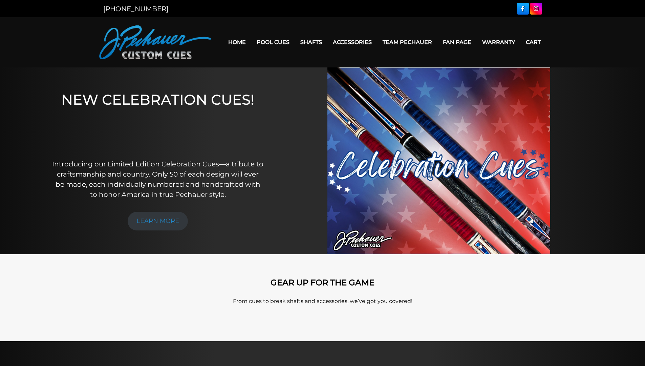
click at [234, 41] on link "Home" at bounding box center [237, 42] width 28 height 17
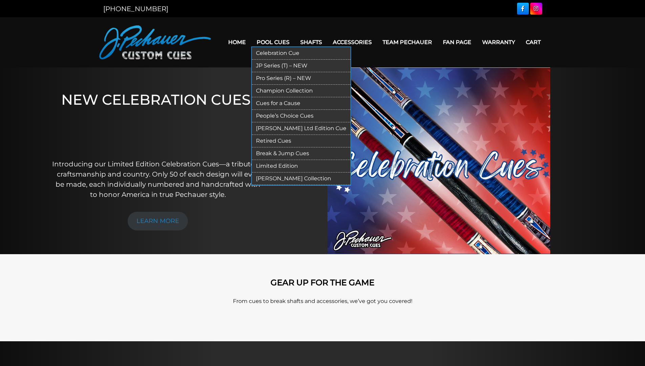
click at [259, 43] on link "Pool Cues" at bounding box center [273, 42] width 44 height 17
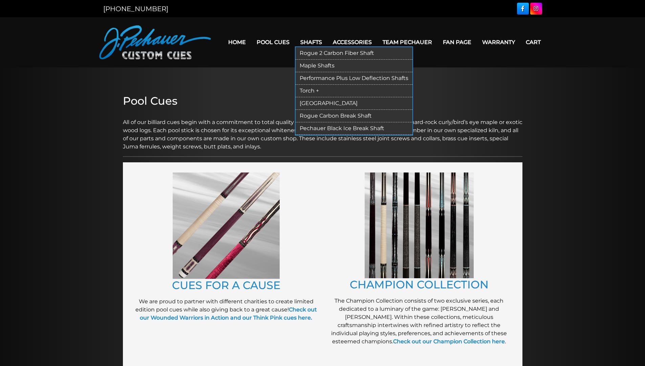
click at [299, 87] on link "Torch +" at bounding box center [354, 91] width 117 height 13
click at [301, 102] on link "[GEOGRAPHIC_DATA]" at bounding box center [354, 103] width 117 height 13
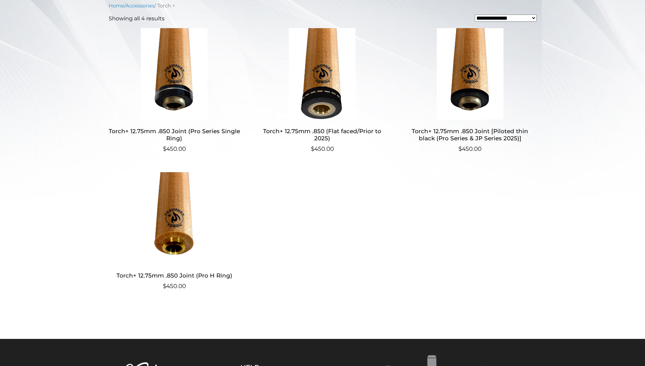
scroll to position [225, 0]
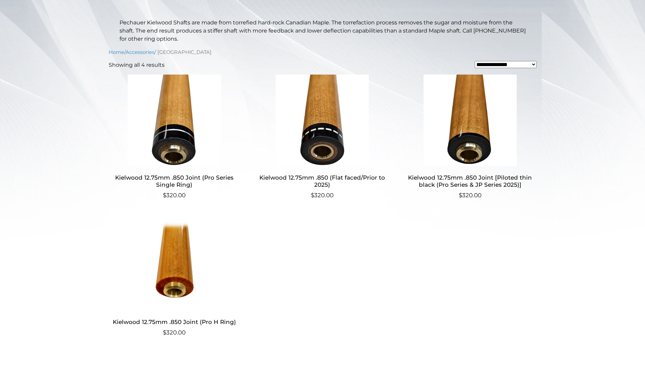
scroll to position [152, 0]
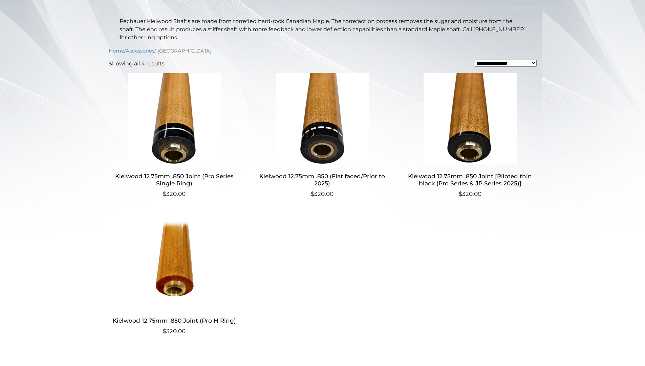
click at [176, 246] on img at bounding box center [175, 262] width 132 height 91
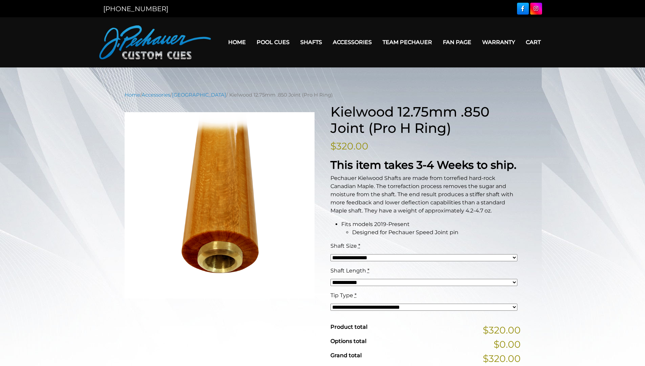
click at [366, 286] on div "**********" at bounding box center [423, 282] width 187 height 8
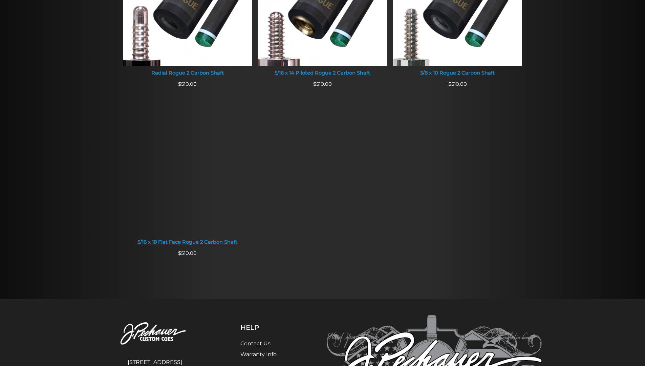
scroll to position [627, 0]
